Goal: Task Accomplishment & Management: Manage account settings

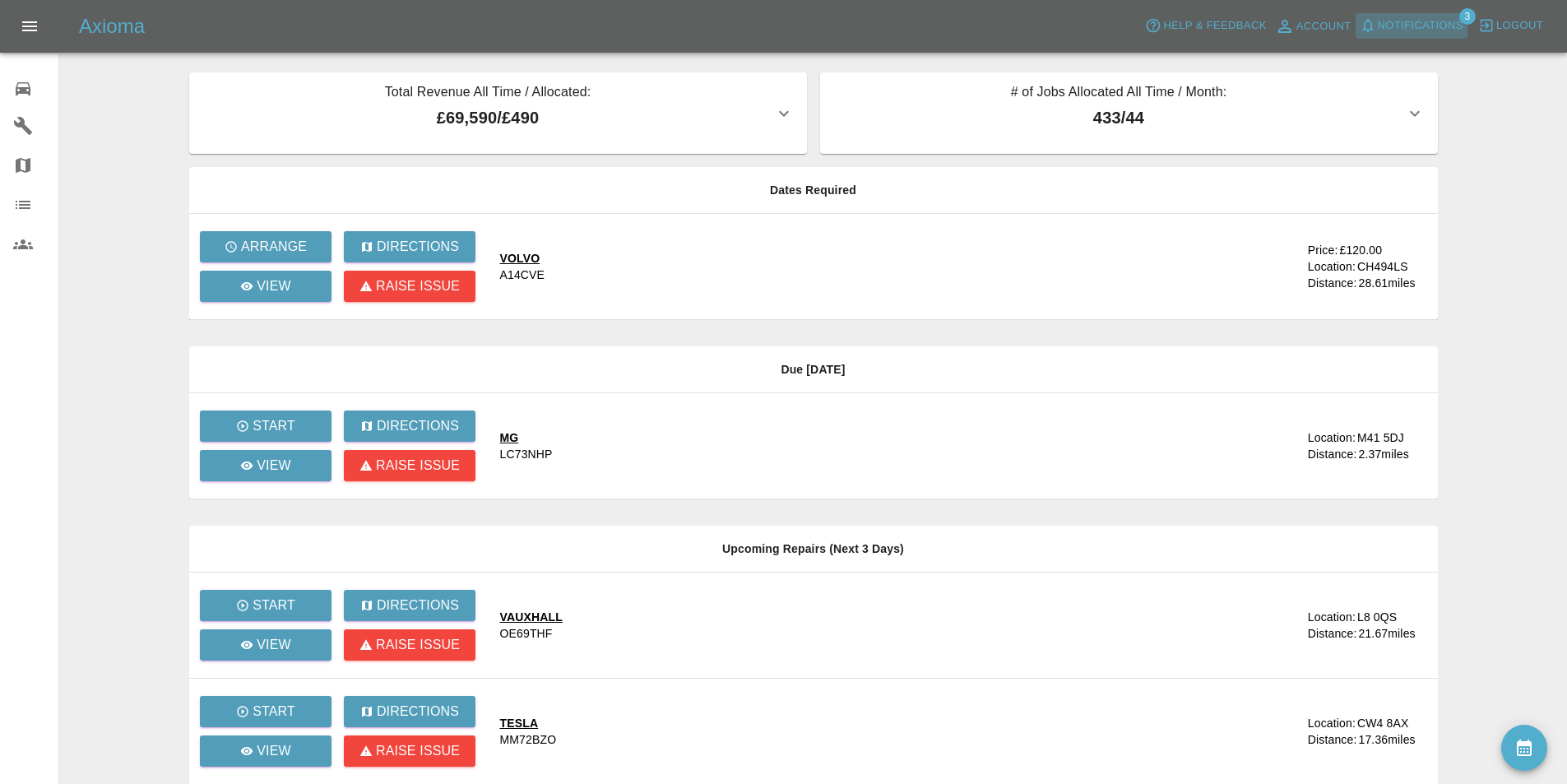
click at [1408, 13] on button "Notifications" at bounding box center [1412, 26] width 112 height 26
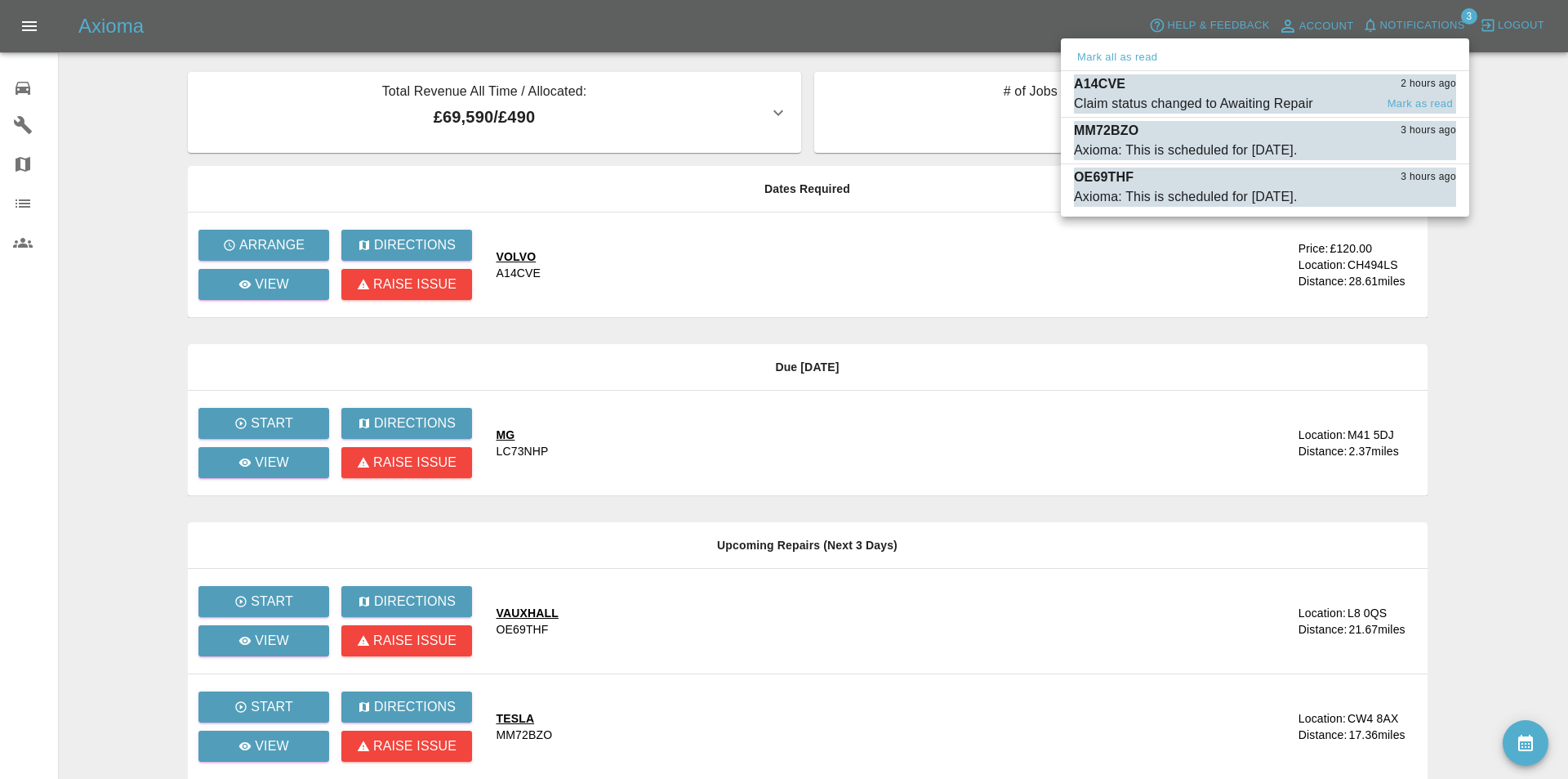
click at [1212, 90] on div "A14CVE 2 hours ago" at bounding box center [1264, 84] width 382 height 19
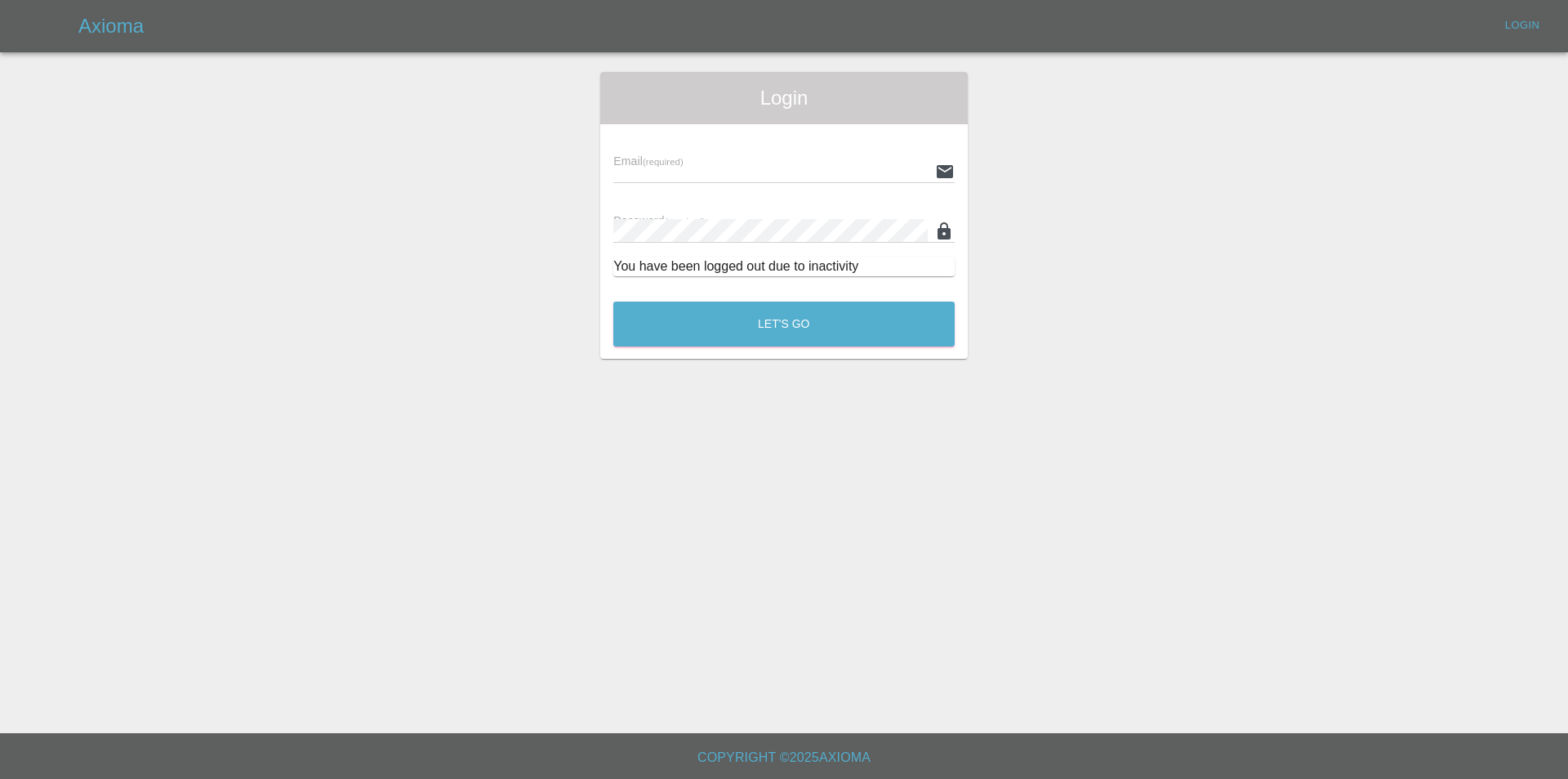
type input "[EMAIL_ADDRESS][DOMAIN_NAME]"
click at [864, 315] on button "Let's Go" at bounding box center [784, 324] width 341 height 45
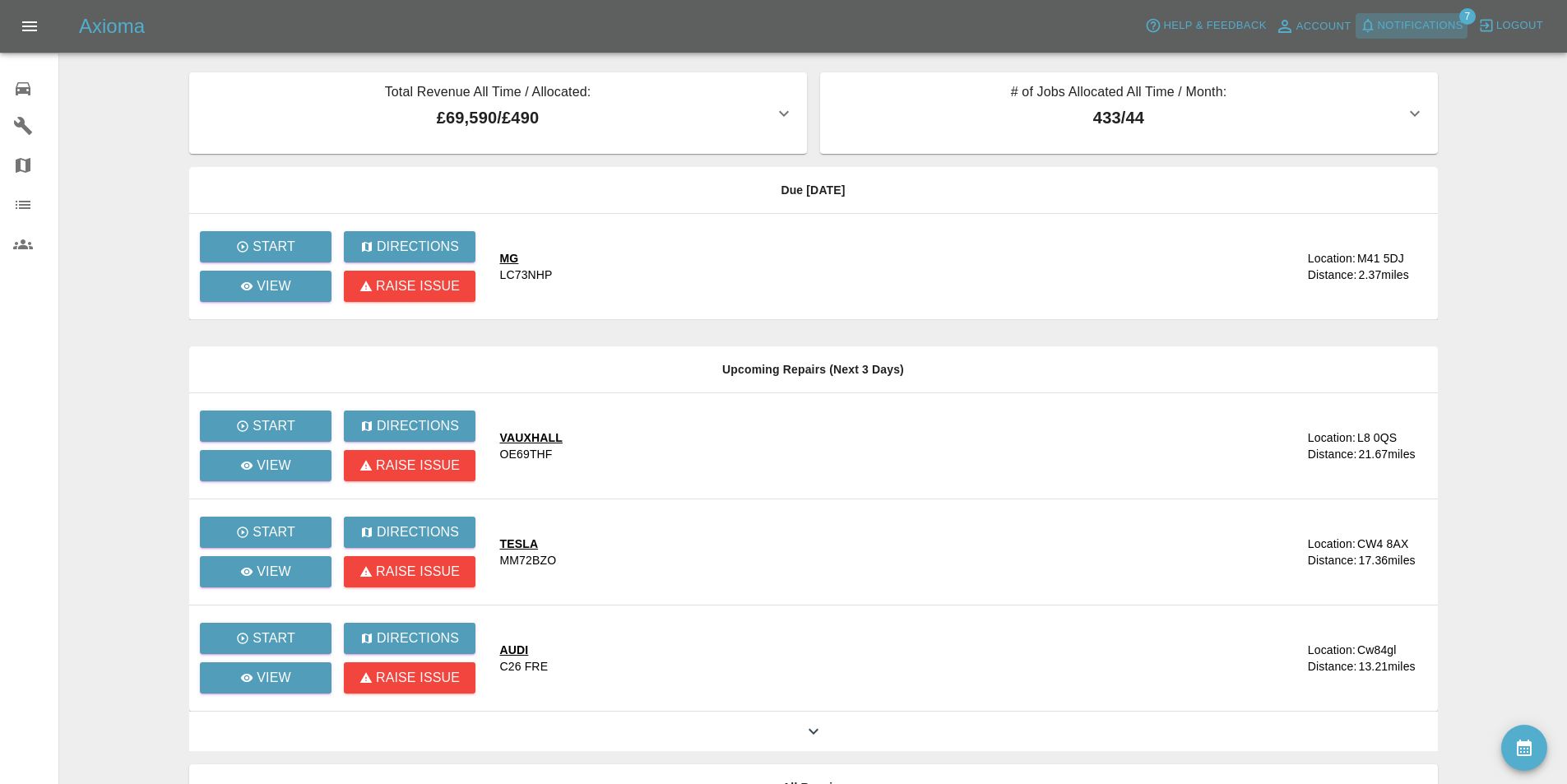
click at [1433, 24] on span "Notifications" at bounding box center [1420, 26] width 85 height 19
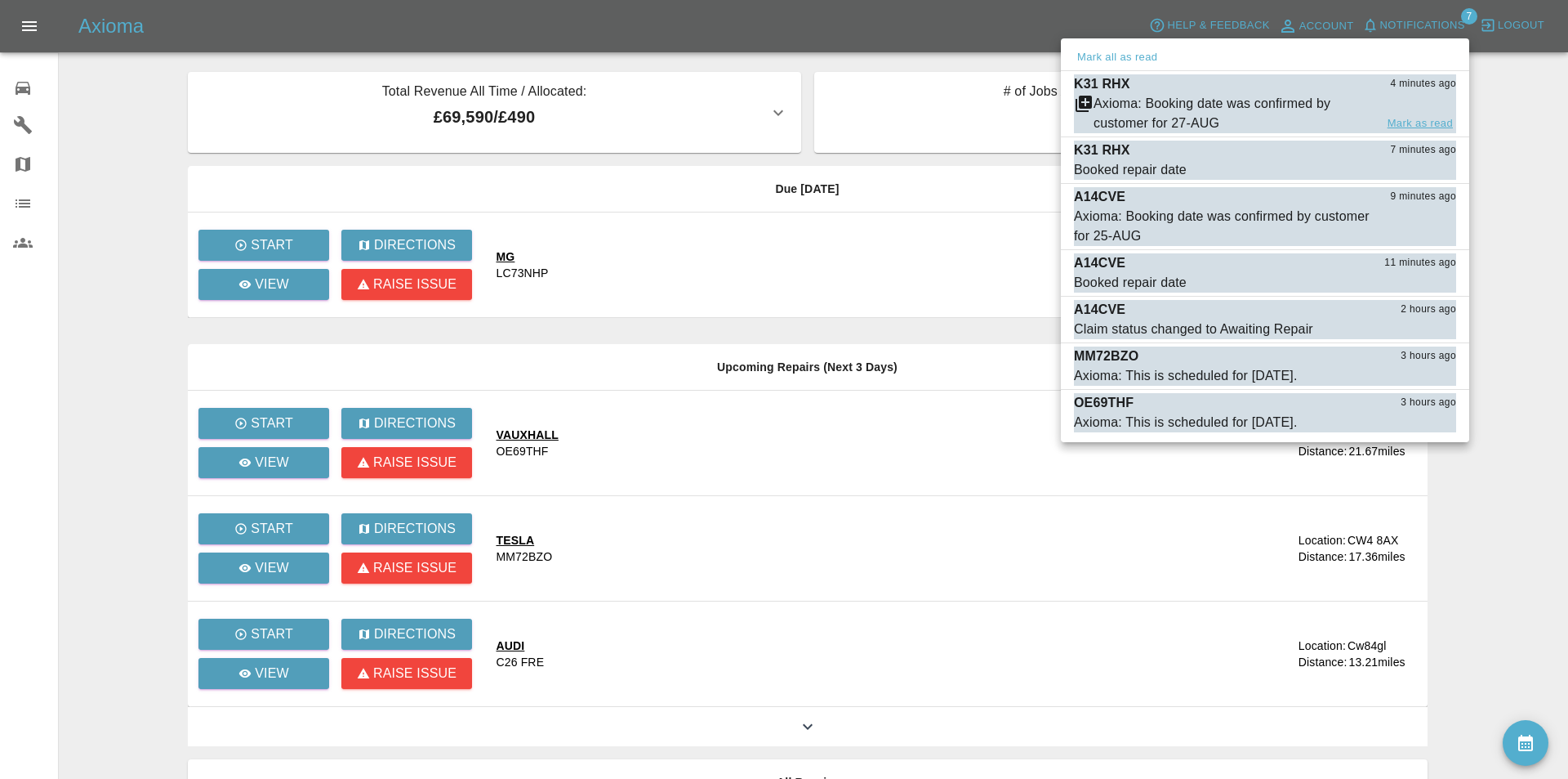
click at [1401, 119] on button "Mark as read" at bounding box center [1419, 123] width 72 height 19
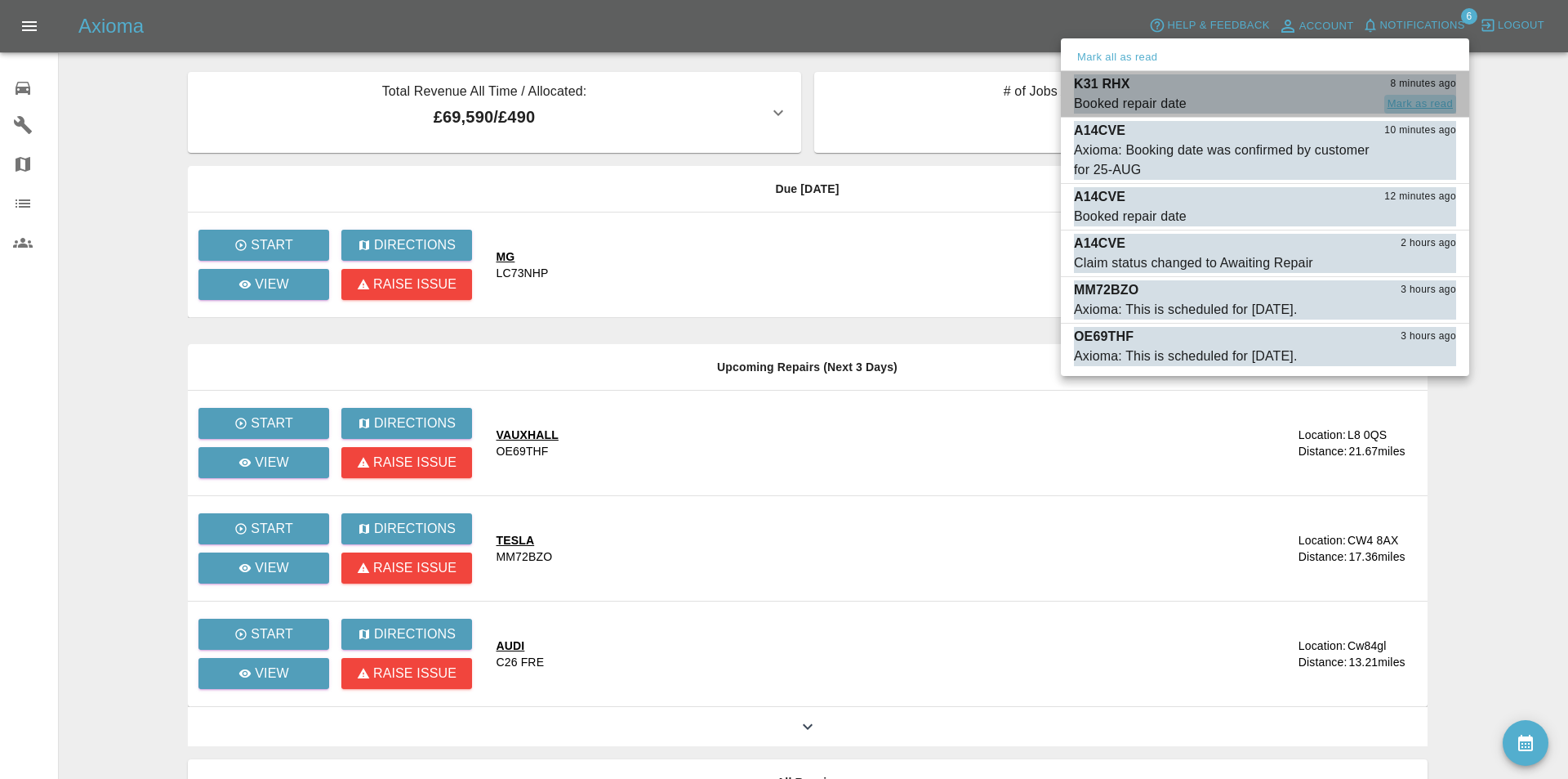
click at [1409, 98] on button "Mark as read" at bounding box center [1419, 104] width 72 height 19
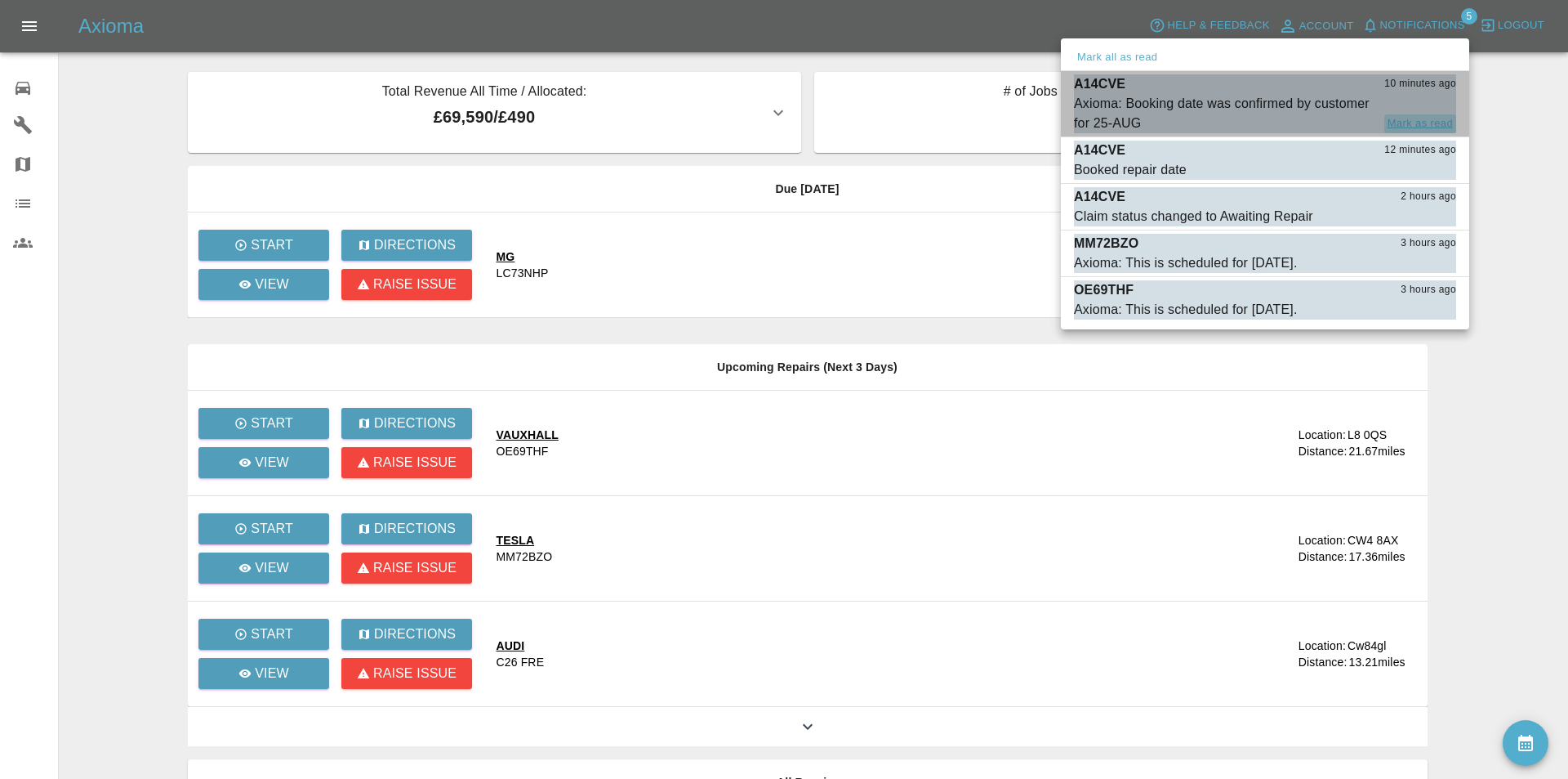
click at [1432, 115] on button "Mark as read" at bounding box center [1419, 123] width 72 height 19
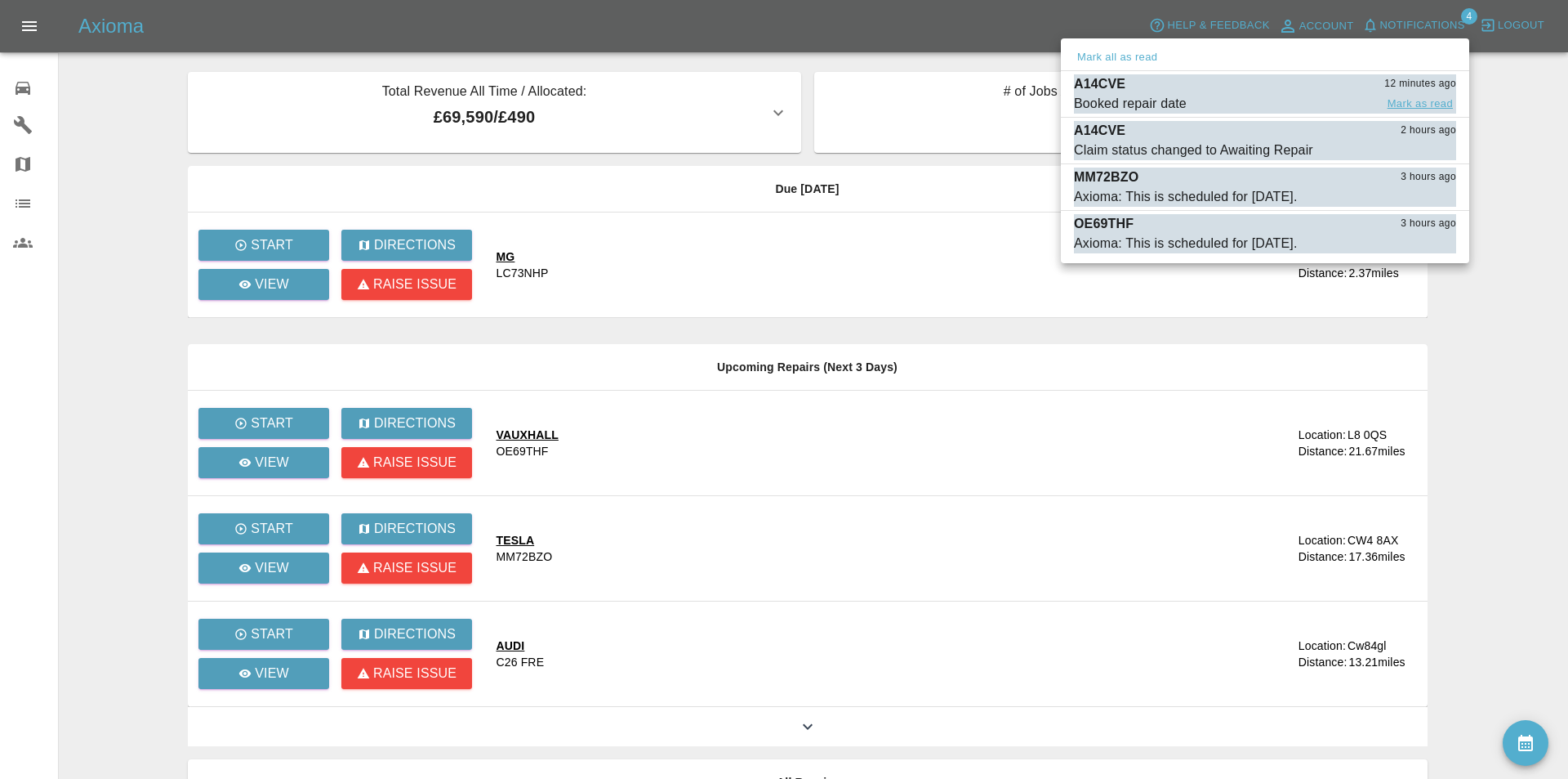
click at [1419, 98] on button "Mark as read" at bounding box center [1419, 104] width 72 height 19
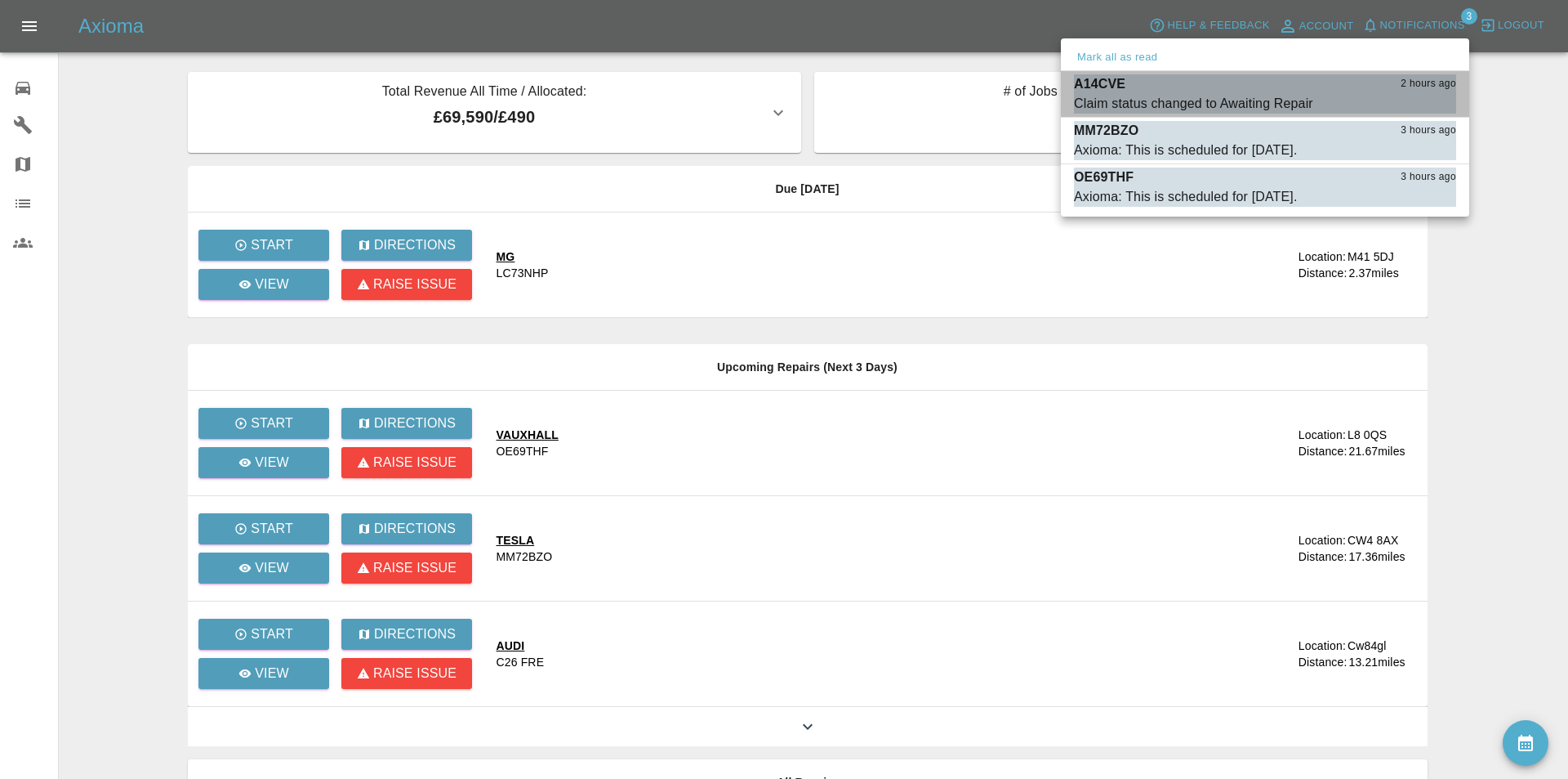
click at [1419, 98] on button "Mark as read" at bounding box center [1419, 104] width 72 height 19
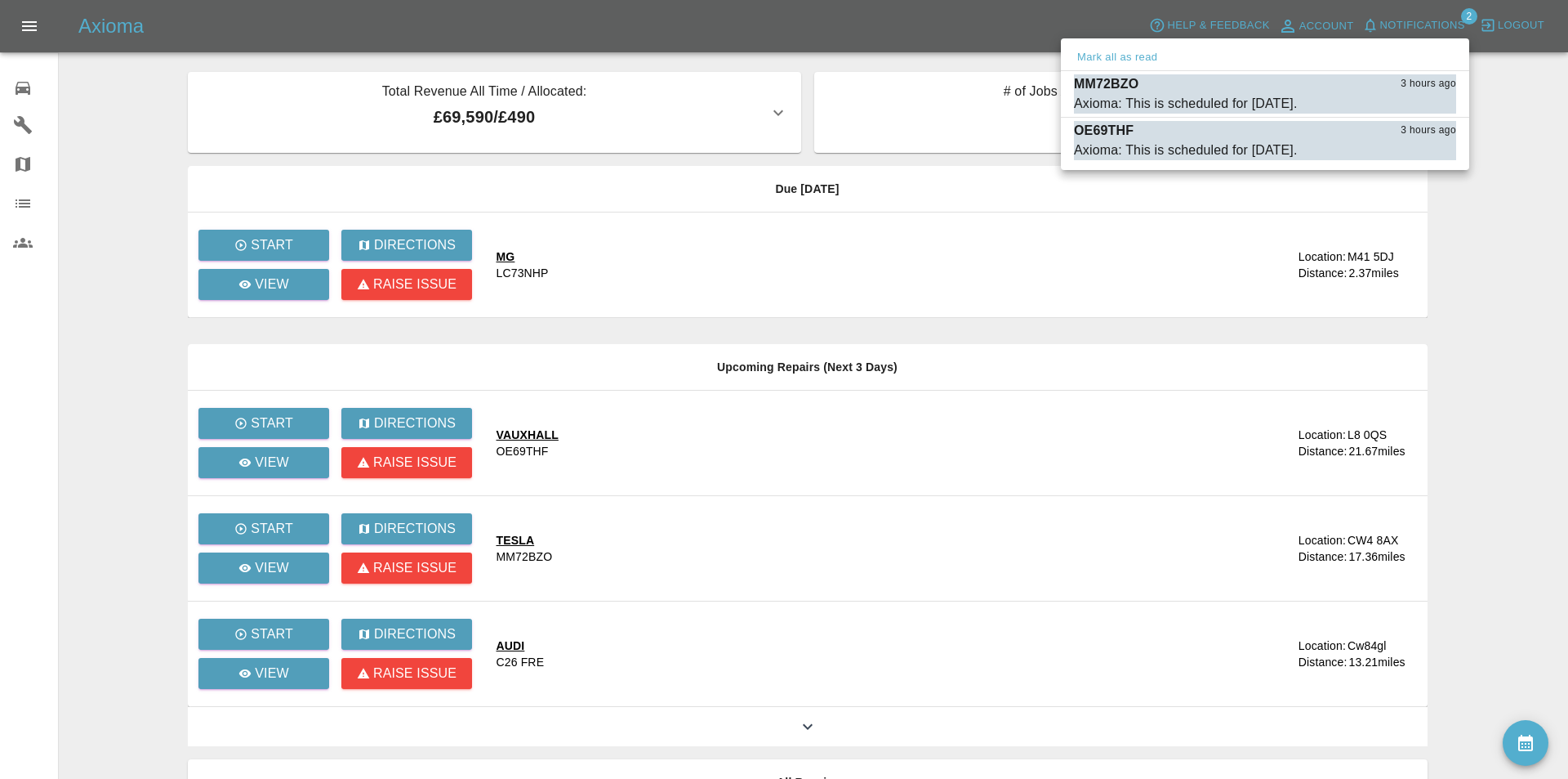
click at [748, 25] on div at bounding box center [784, 390] width 1568 height 779
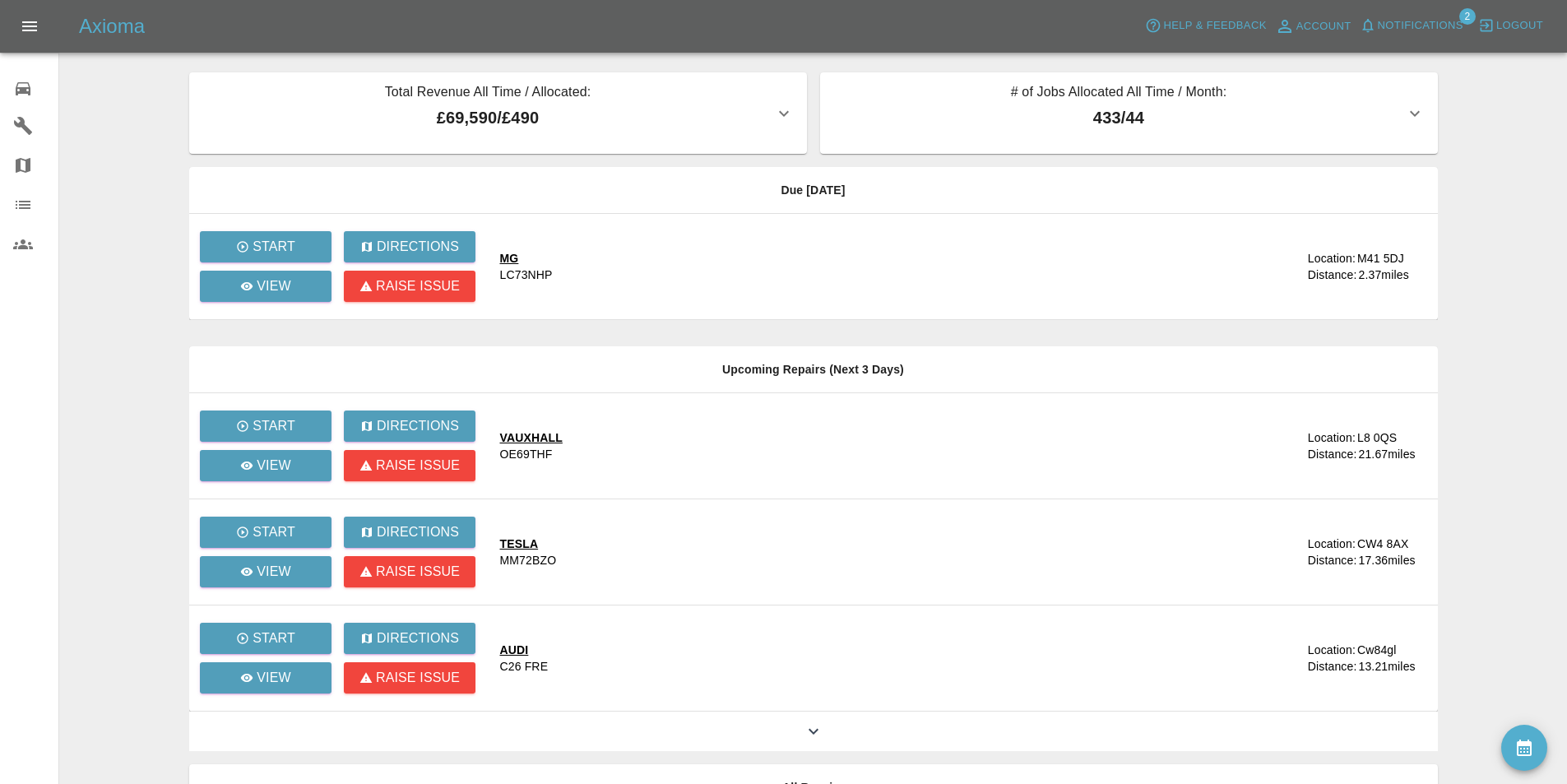
click at [498, 27] on div "Axioma Help & Feedback Account Notifications 2 Logout" at bounding box center [823, 26] width 1488 height 27
click at [1400, 18] on span "Notifications" at bounding box center [1420, 26] width 85 height 19
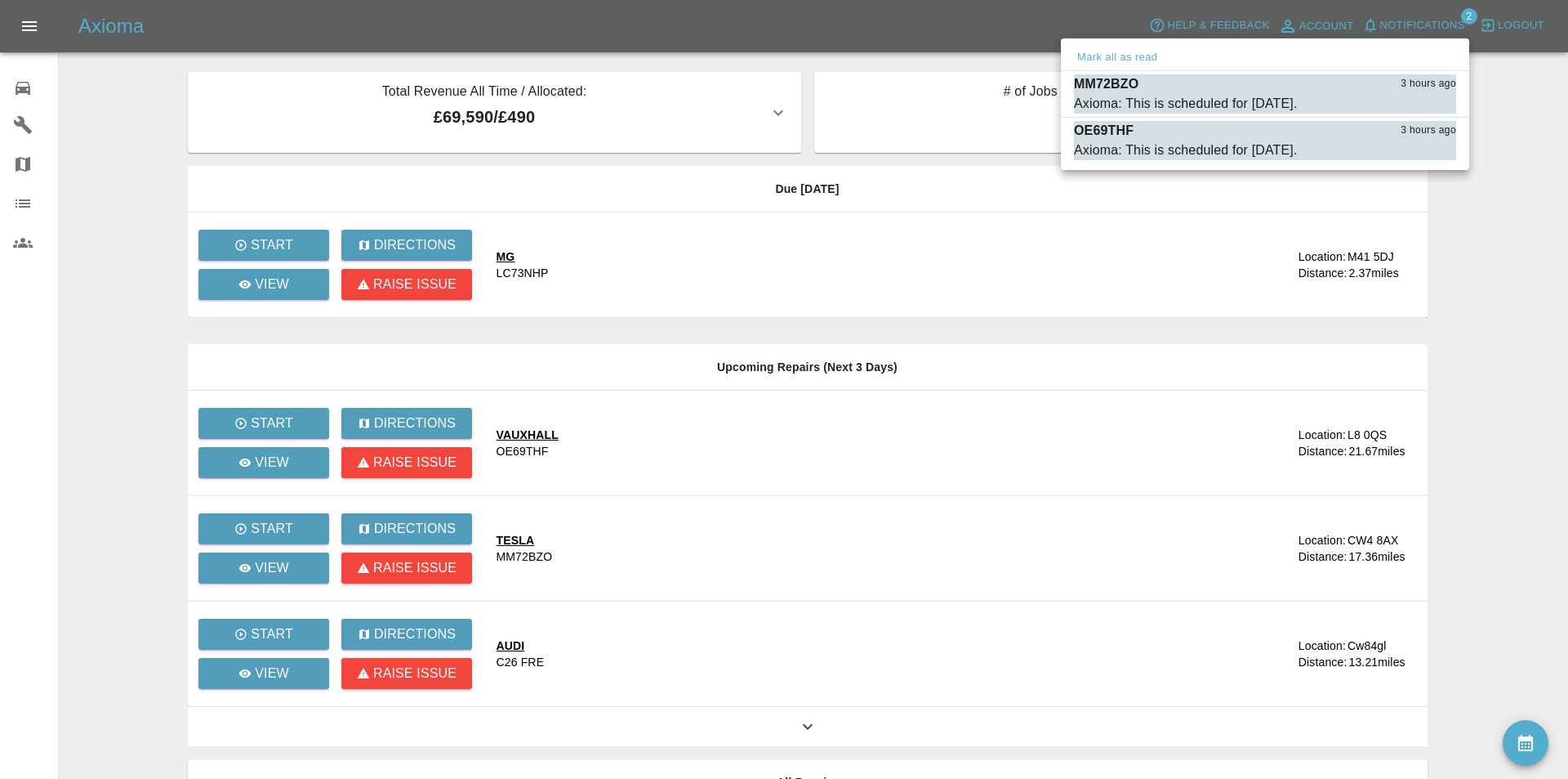
click at [1389, 18] on div at bounding box center [784, 390] width 1568 height 779
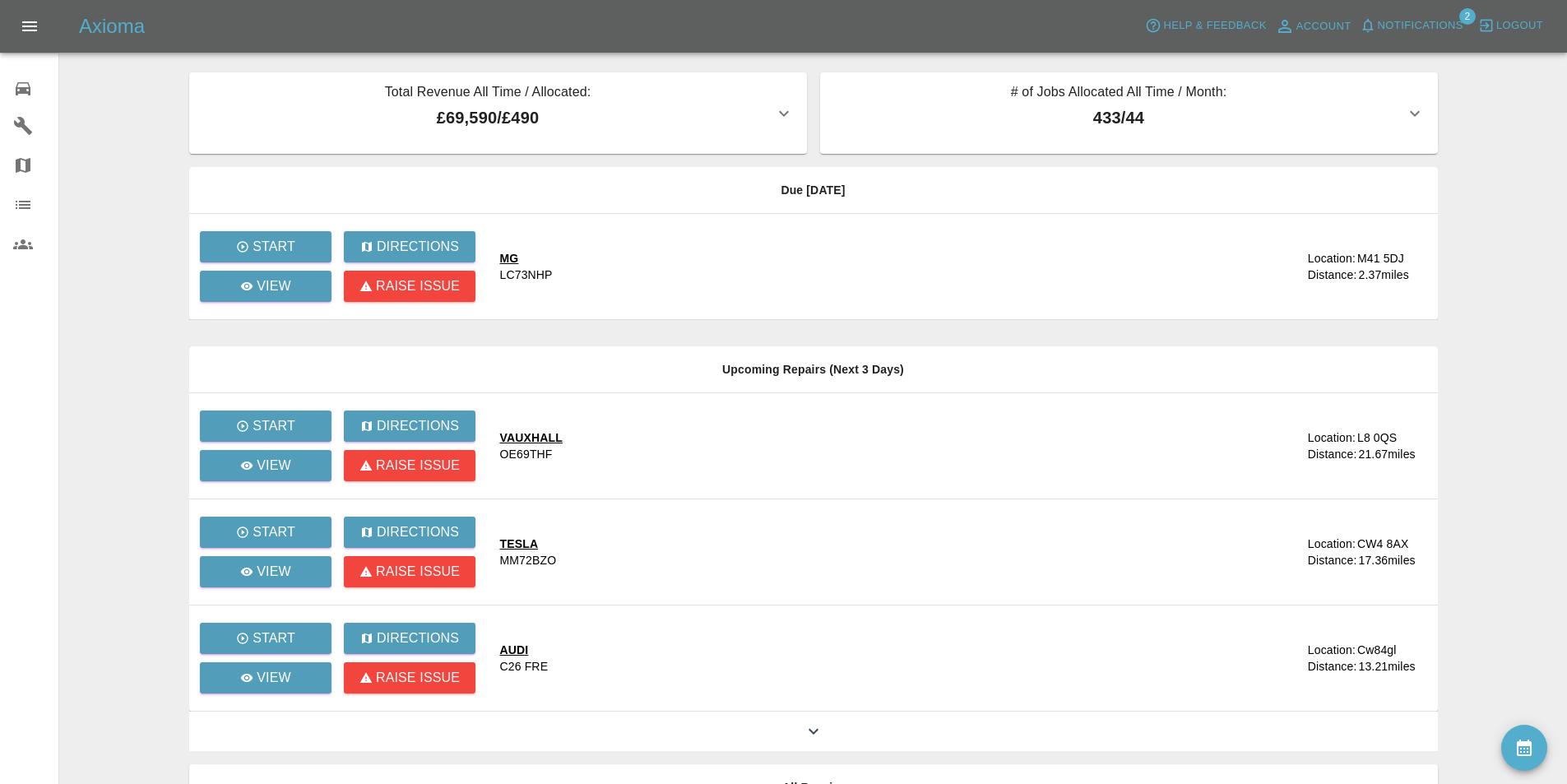
click at [829, 19] on div "Axioma Help & Feedback Account Notifications 2 Logout" at bounding box center [823, 26] width 1488 height 27
click at [19, 86] on icon at bounding box center [22, 88] width 19 height 19
click at [123, 104] on main "Total Revenue All Time / Allocated: £69,590 / £490 Sprayway Smart Repairs NW : …" at bounding box center [784, 448] width 1567 height 897
